Goal: Transaction & Acquisition: Purchase product/service

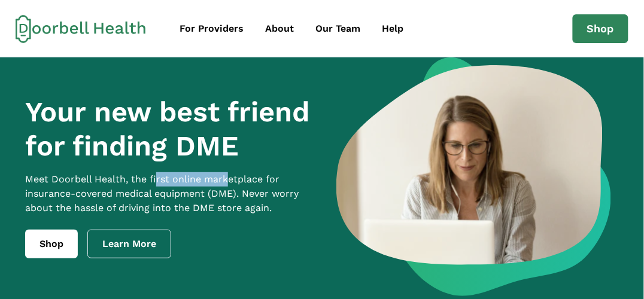
drag, startPoint x: 168, startPoint y: 189, endPoint x: 230, endPoint y: 198, distance: 63.5
click at [230, 197] on p "Meet Doorbell Health, the first online marketplace for insurance-covered medica…" at bounding box center [170, 193] width 291 height 43
click at [229, 208] on p "Meet Doorbell Health, the first online marketplace for insurance-covered medica…" at bounding box center [170, 193] width 291 height 43
click at [136, 257] on link "Learn More" at bounding box center [129, 244] width 84 height 29
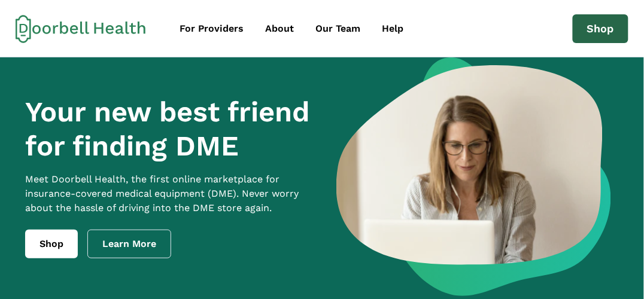
click at [598, 27] on link "Shop" at bounding box center [601, 28] width 56 height 29
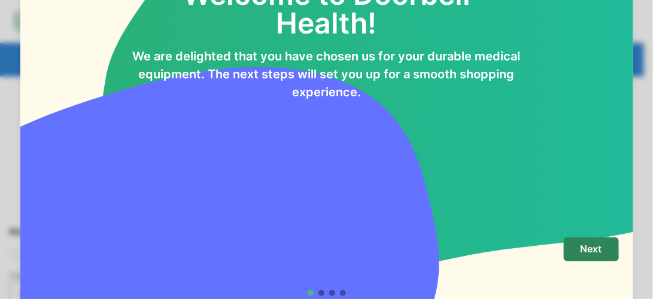
scroll to position [60, 0]
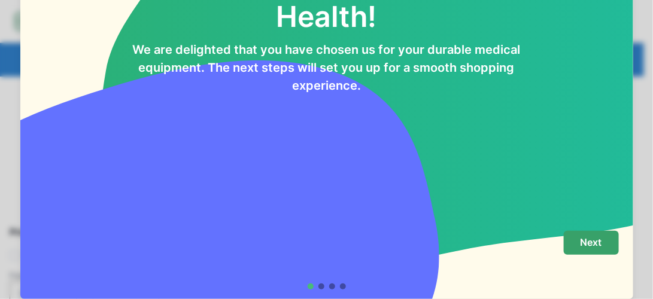
click at [584, 243] on p "Next" at bounding box center [591, 242] width 22 height 11
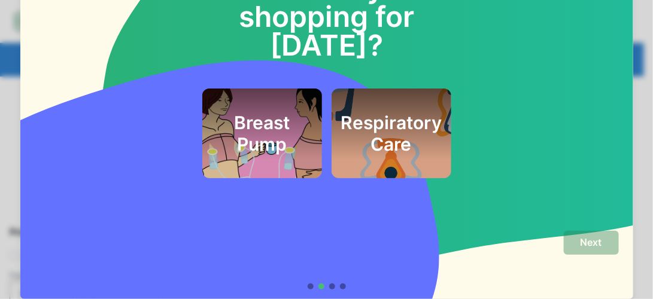
click at [399, 113] on h2 "Respiratory Care" at bounding box center [390, 133] width 101 height 43
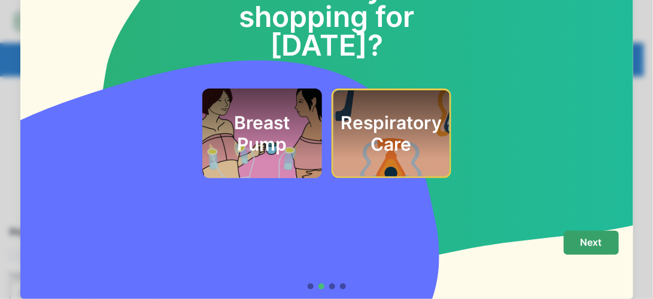
click at [592, 247] on p "Next" at bounding box center [591, 242] width 22 height 11
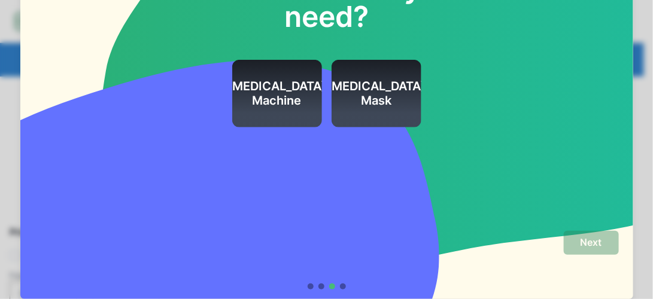
click at [273, 98] on h2 "[MEDICAL_DATA] Machine" at bounding box center [276, 93] width 99 height 29
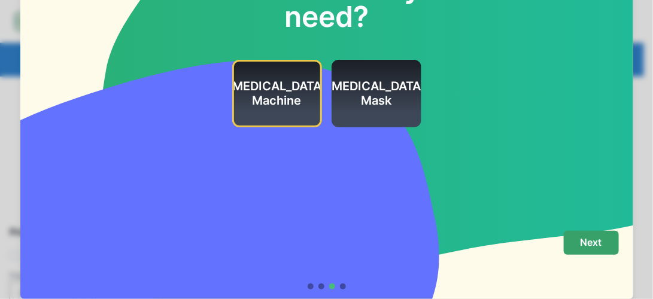
click at [594, 245] on p "Next" at bounding box center [591, 242] width 22 height 11
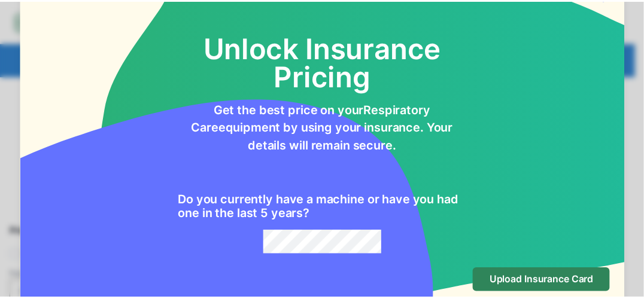
scroll to position [0, 0]
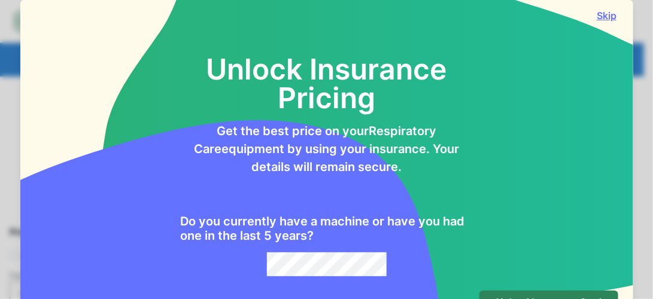
click at [598, 16] on button "Skip" at bounding box center [607, 16] width 24 height 12
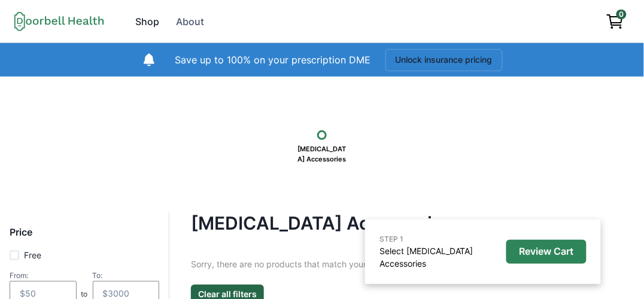
click at [150, 17] on div "Shop" at bounding box center [147, 21] width 24 height 14
click at [228, 291] on button "Clear all filters" at bounding box center [227, 294] width 73 height 19
click at [231, 291] on button "Clear all filters" at bounding box center [227, 294] width 73 height 19
click at [227, 292] on button "Clear all filters" at bounding box center [227, 294] width 73 height 19
click at [193, 22] on div "About" at bounding box center [190, 21] width 28 height 14
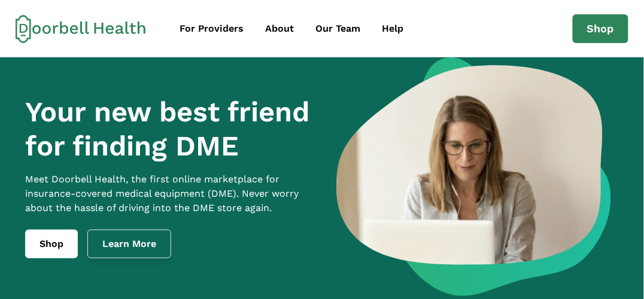
click at [142, 257] on link "Learn More" at bounding box center [129, 244] width 84 height 29
click at [599, 29] on link "Shop" at bounding box center [601, 28] width 56 height 29
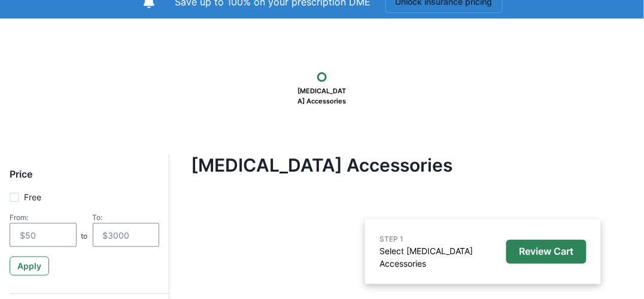
scroll to position [72, 0]
